Goal: Information Seeking & Learning: Learn about a topic

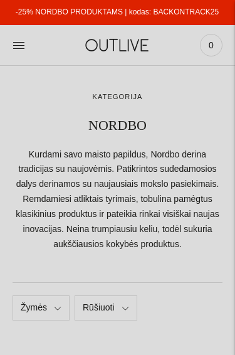
click at [13, 45] on icon at bounding box center [19, 45] width 13 height 13
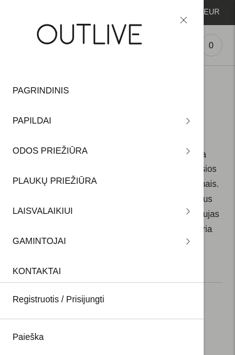
click at [18, 122] on span "PAPILDAI" at bounding box center [32, 120] width 39 height 15
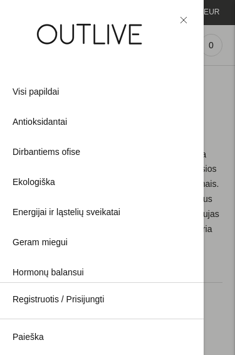
scroll to position [44, 0]
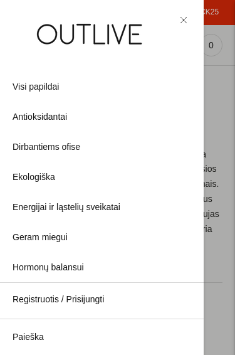
click at [19, 233] on span "Geram miegui" at bounding box center [40, 237] width 55 height 15
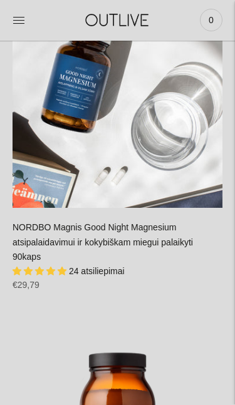
scroll to position [887, 0]
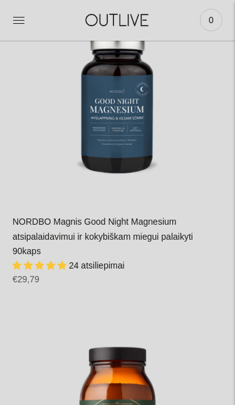
click at [113, 249] on link "NORDBO Magnis Good Night Magnesium atsipalaidavimui ir kokybiškam miegui palaik…" at bounding box center [103, 237] width 180 height 40
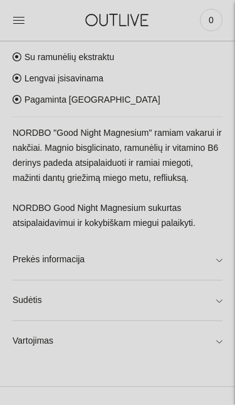
scroll to position [509, 0]
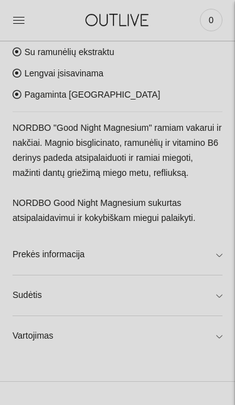
click at [217, 301] on link "Sudėtis" at bounding box center [118, 296] width 210 height 40
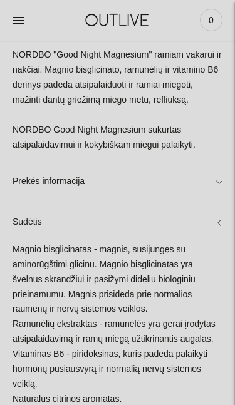
scroll to position [583, 0]
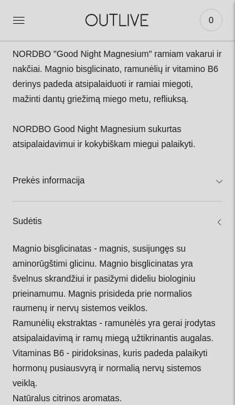
click at [220, 191] on link "Prekės informacija" at bounding box center [118, 181] width 210 height 40
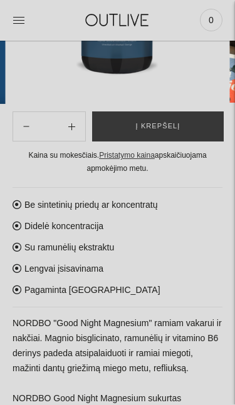
scroll to position [314, 0]
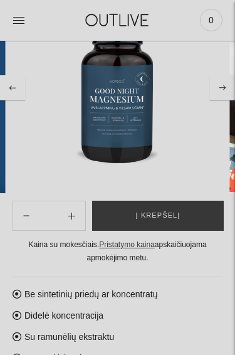
scroll to position [223, 0]
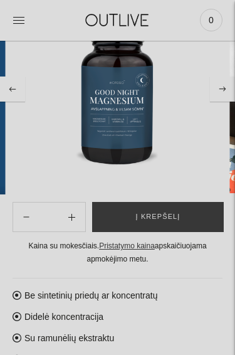
click at [118, 121] on img at bounding box center [117, 88] width 209 height 209
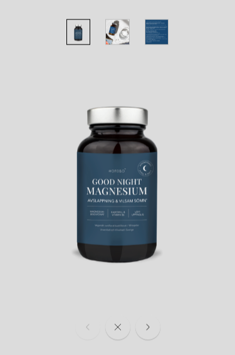
scroll to position [94, 0]
click at [158, 319] on button "Move to next carousel slide" at bounding box center [147, 327] width 25 height 25
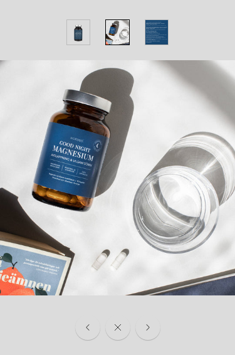
click at [151, 323] on button "Move to next carousel slide" at bounding box center [147, 327] width 25 height 25
